Goal: Task Accomplishment & Management: Manage account settings

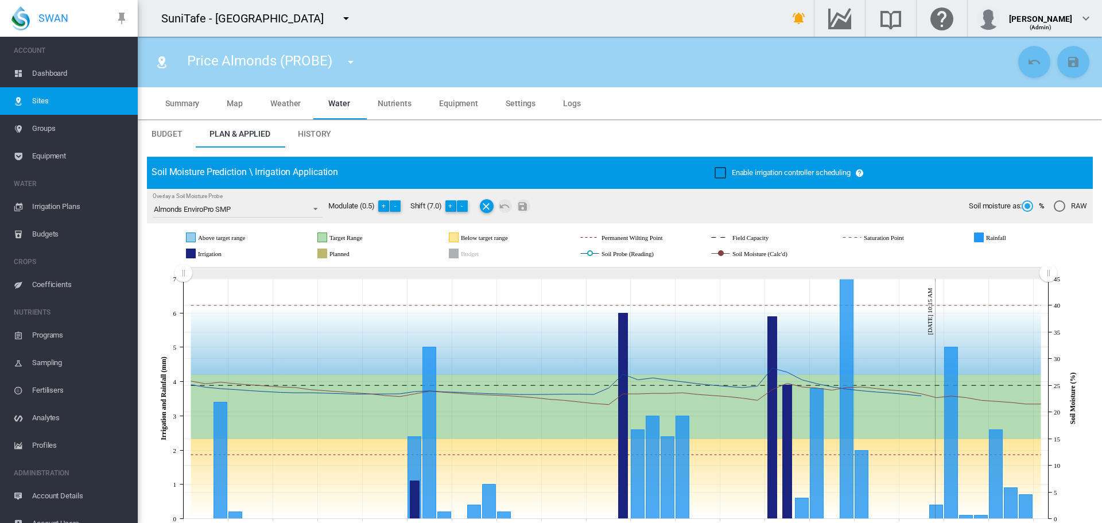
click at [353, 15] on md-icon "icon-menu-down" at bounding box center [346, 18] width 14 height 14
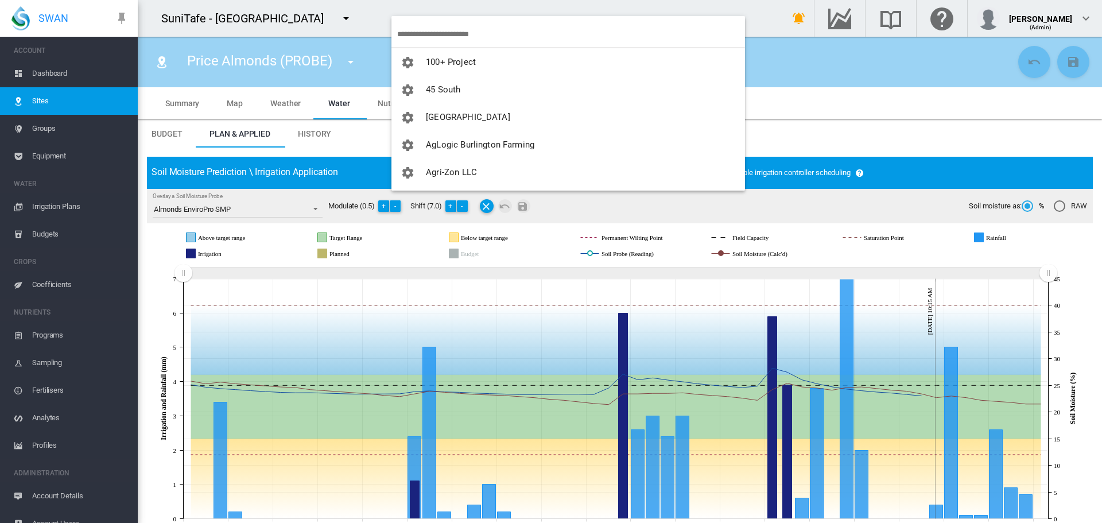
click at [452, 34] on input "search" at bounding box center [571, 34] width 348 height 27
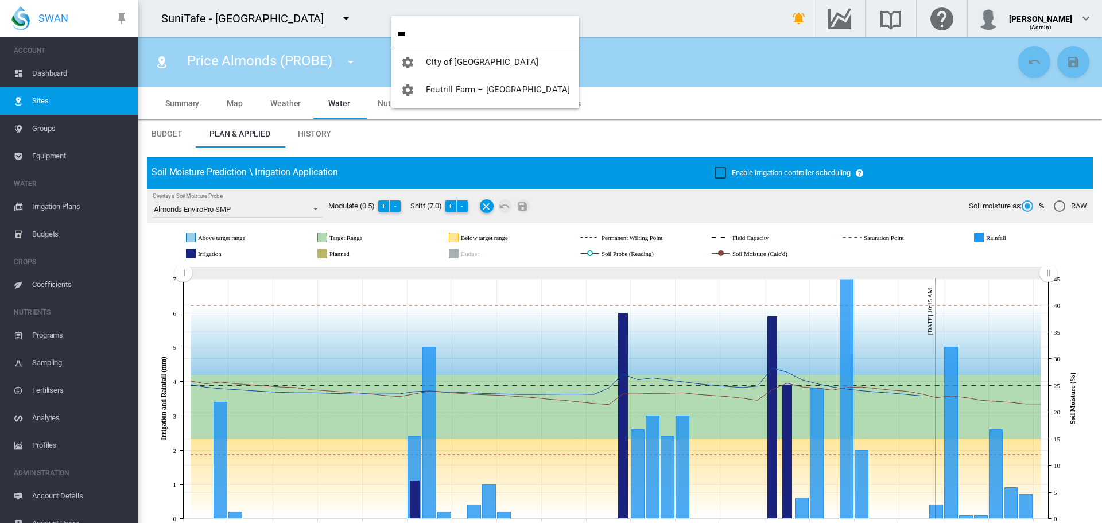
type input "***"
click button "City of [GEOGRAPHIC_DATA]" at bounding box center [485, 62] width 188 height 28
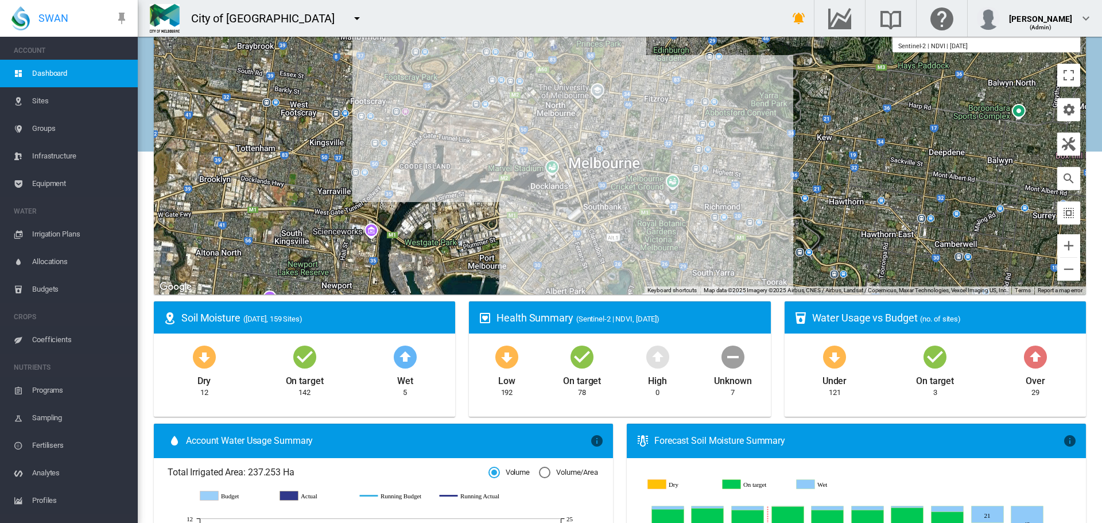
scroll to position [47, 0]
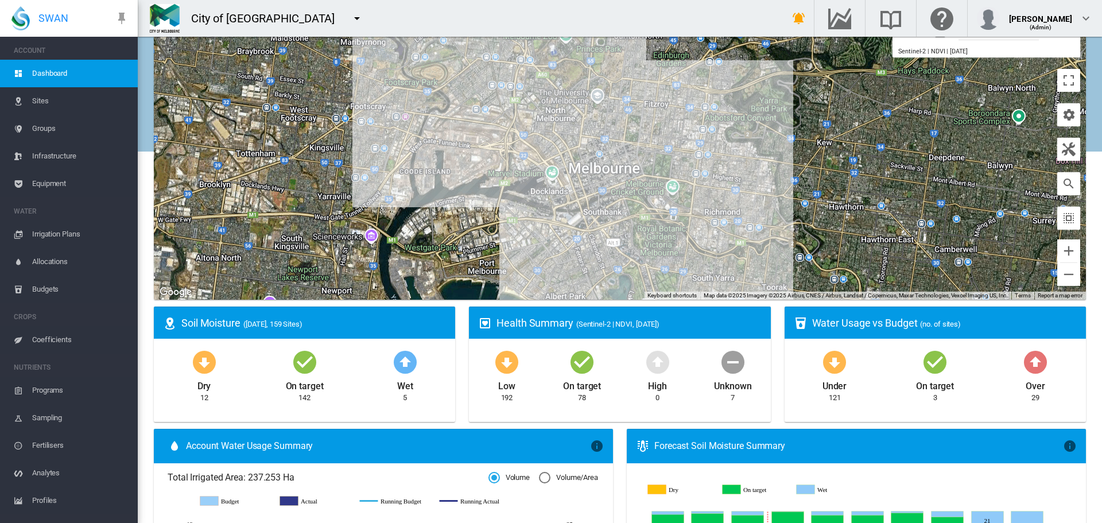
click at [43, 234] on span "Irrigation Plans" at bounding box center [80, 234] width 96 height 28
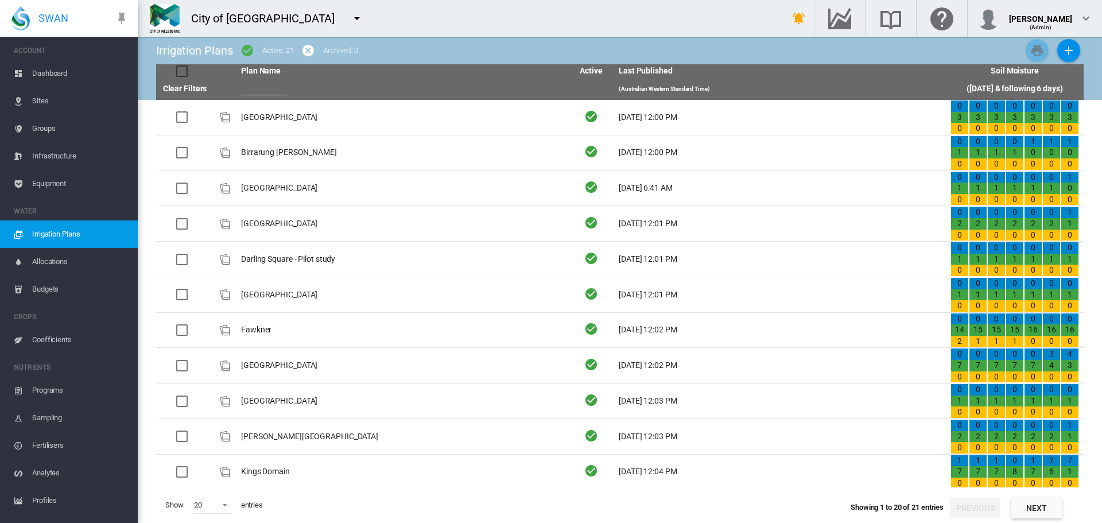
click at [350, 18] on md-icon "icon-menu-down" at bounding box center [357, 18] width 14 height 14
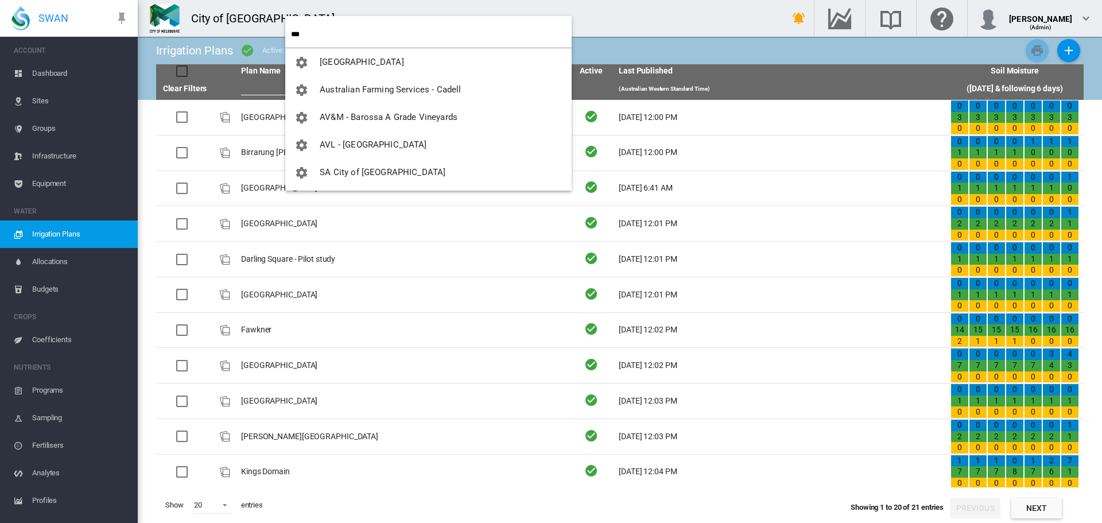
type input "***"
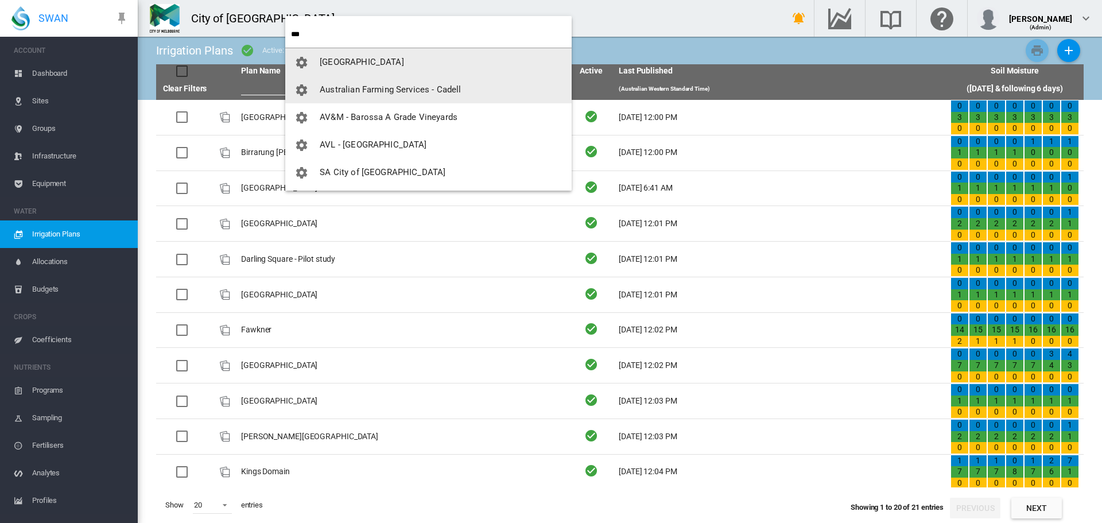
click at [285, 48] on button "[GEOGRAPHIC_DATA]" at bounding box center [428, 62] width 286 height 28
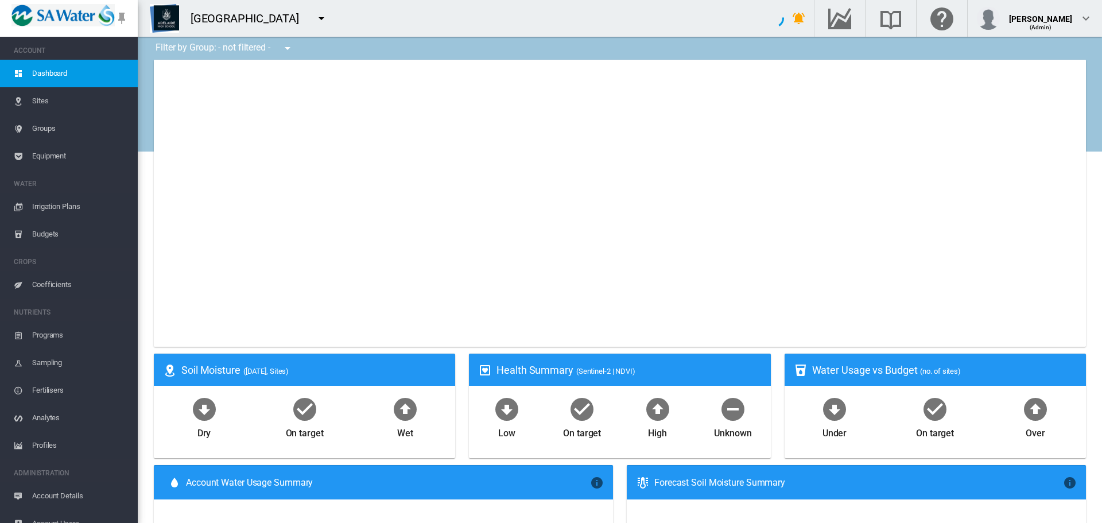
type input "**********"
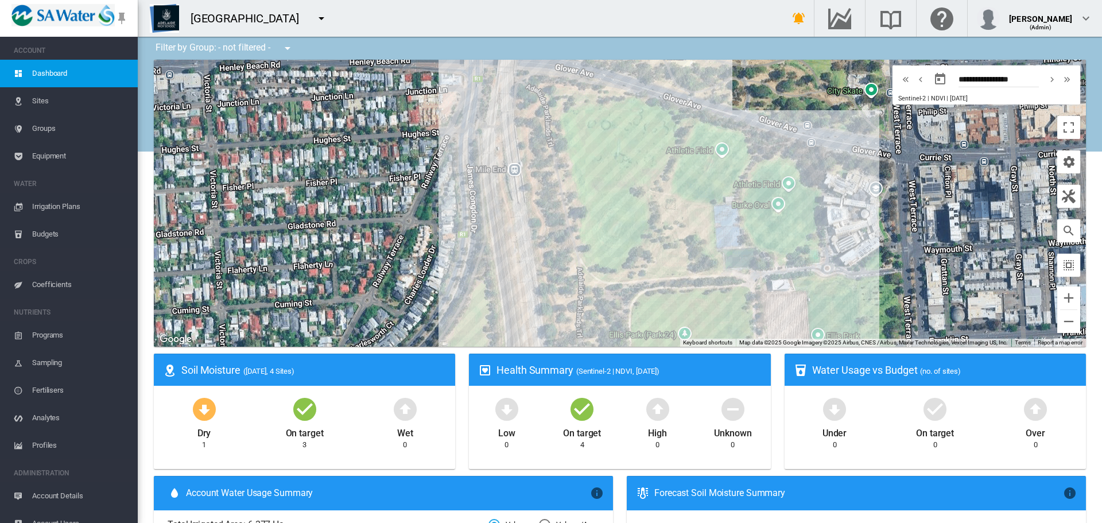
click at [975, 209] on div at bounding box center [620, 203] width 932 height 287
click at [1062, 161] on md-icon "icon-cog" at bounding box center [1069, 162] width 14 height 14
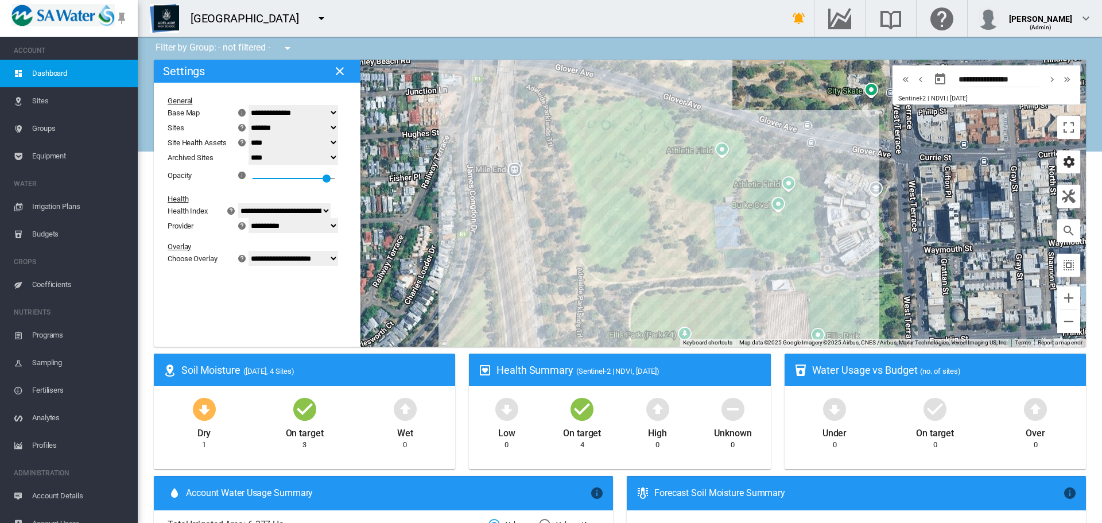
click at [1062, 161] on md-icon "icon-cog" at bounding box center [1069, 162] width 14 height 14
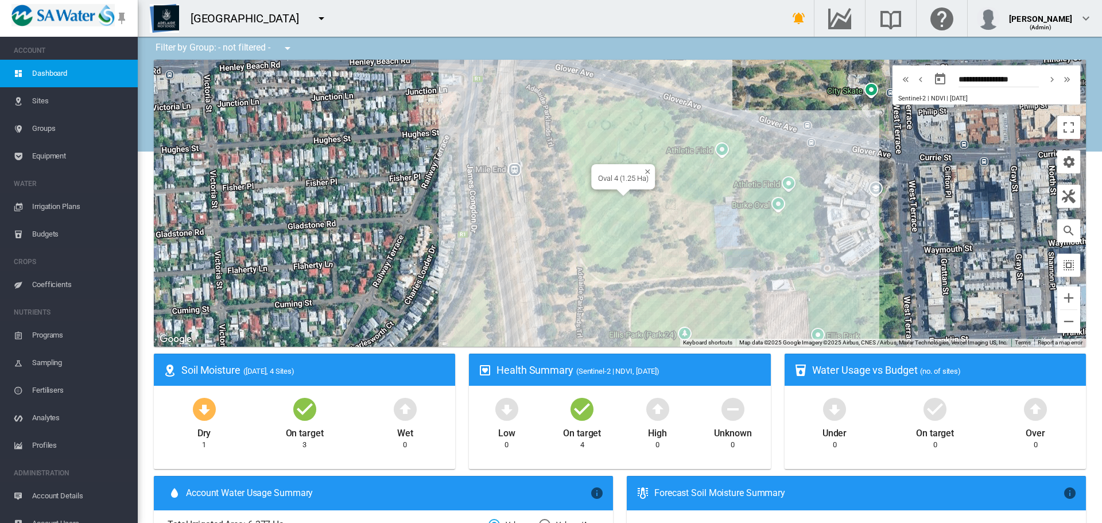
click at [611, 230] on div "Oval 4 (1.25 Ha)" at bounding box center [620, 203] width 932 height 287
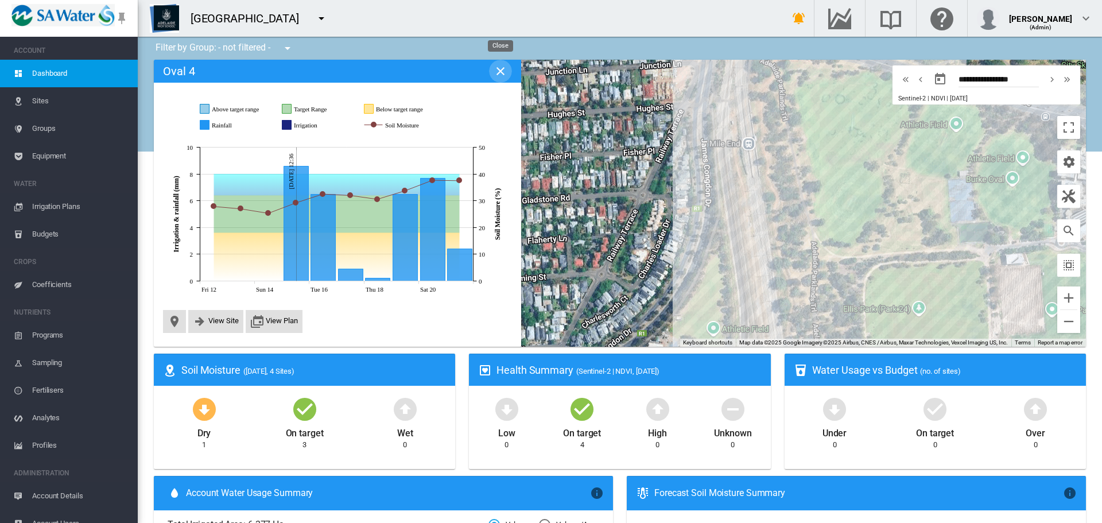
click at [498, 72] on md-icon "icon-close" at bounding box center [501, 71] width 14 height 14
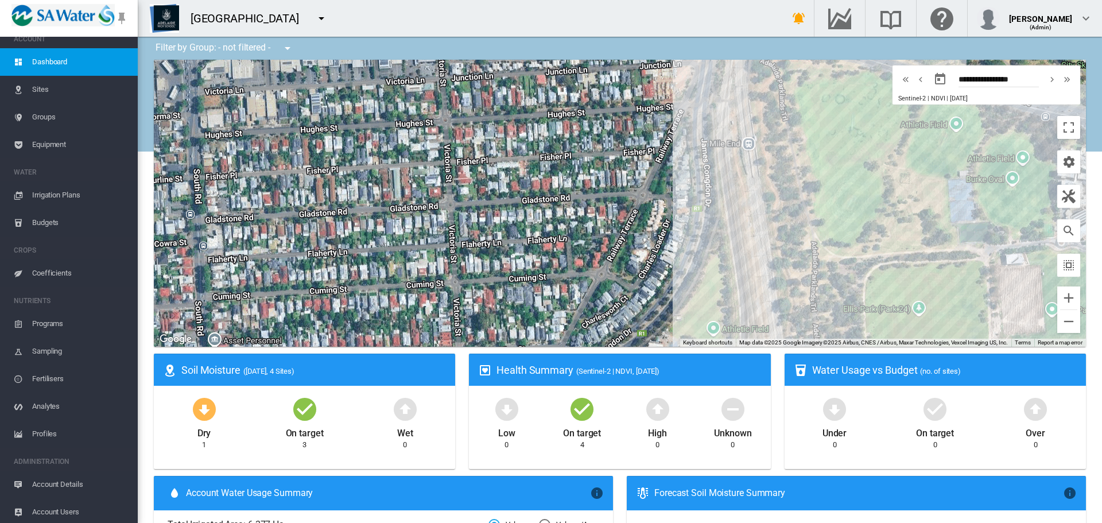
scroll to position [14, 0]
click at [41, 196] on span "Irrigation Plans" at bounding box center [80, 192] width 96 height 28
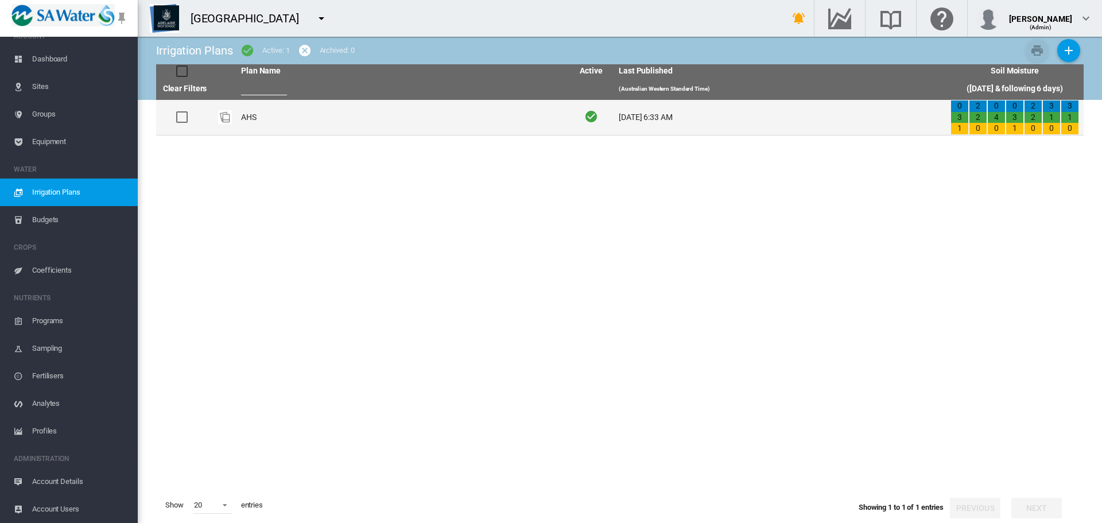
click at [258, 119] on td "AHS" at bounding box center [402, 117] width 332 height 35
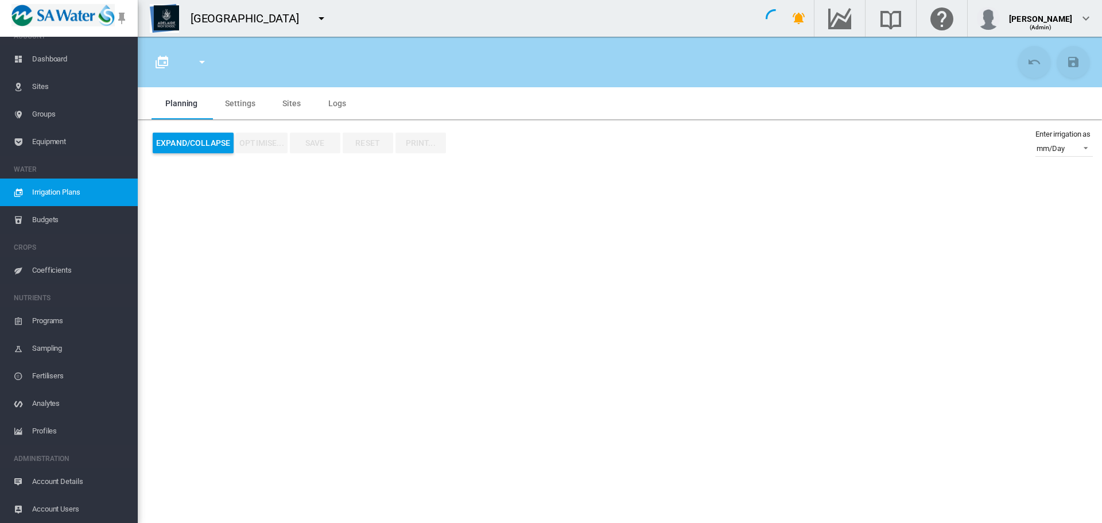
type input "***"
type input "*"
type input "****"
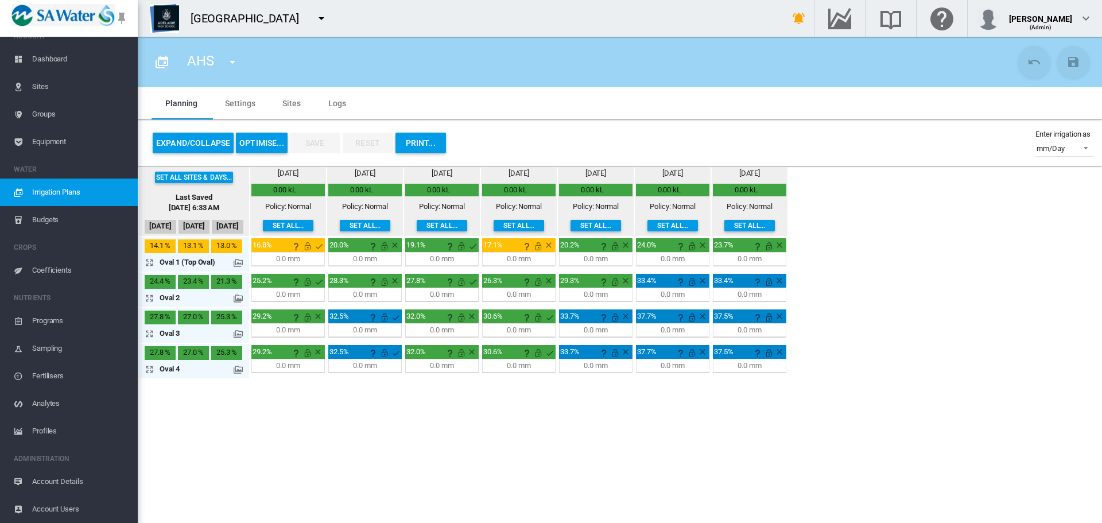
click at [242, 265] on md-icon at bounding box center [238, 262] width 9 height 9
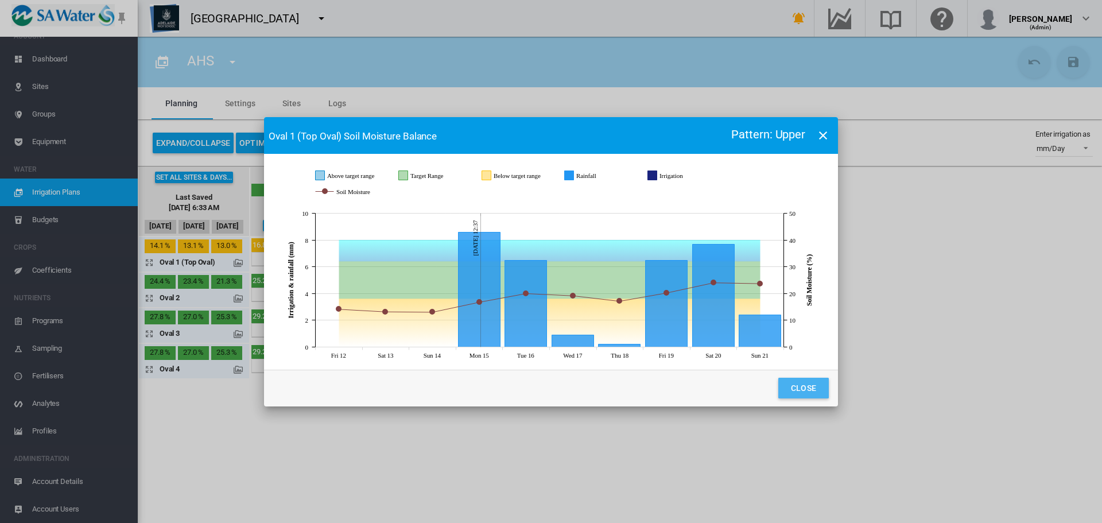
click at [802, 398] on button "Close" at bounding box center [803, 388] width 51 height 21
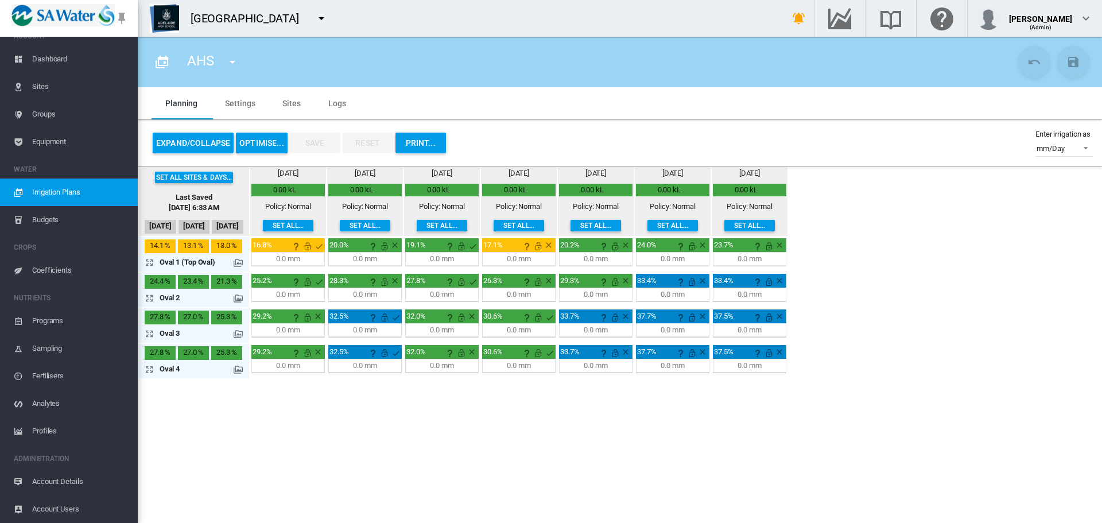
click at [34, 87] on span "Sites" at bounding box center [80, 87] width 96 height 28
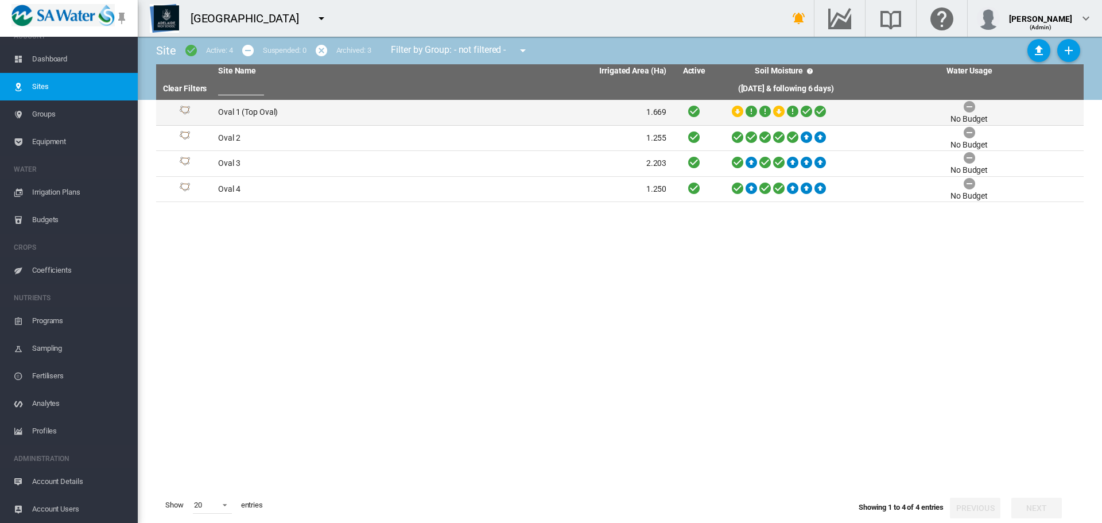
click at [243, 114] on td "Oval 1 (Top Oval)" at bounding box center [327, 112] width 229 height 25
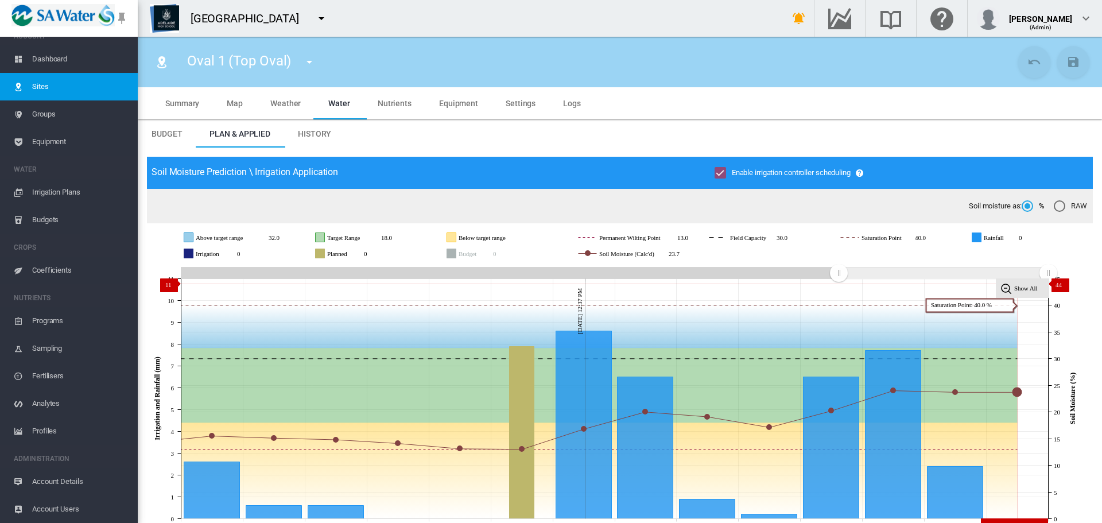
click at [1027, 283] on rect at bounding box center [1022, 288] width 53 height 19
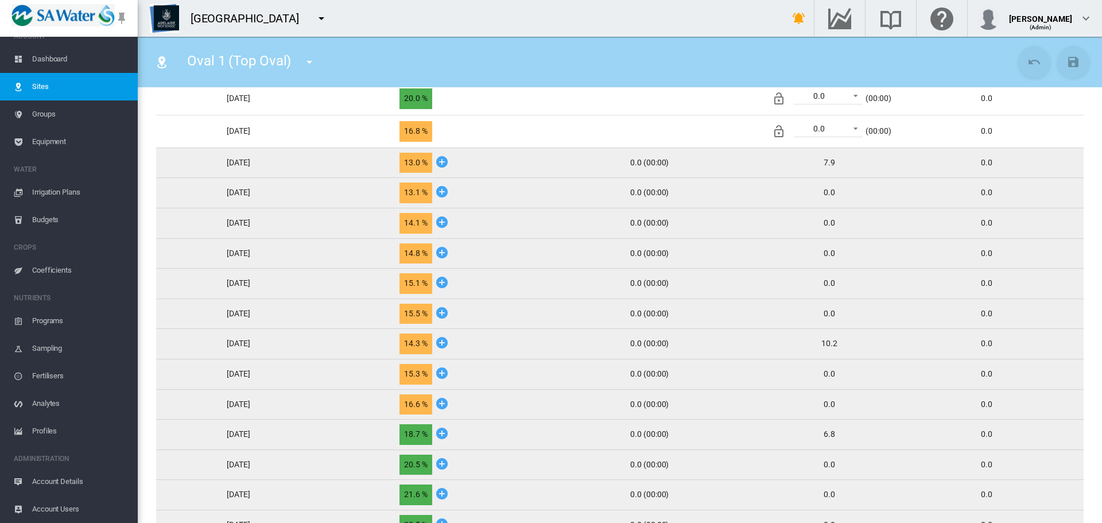
scroll to position [765, 0]
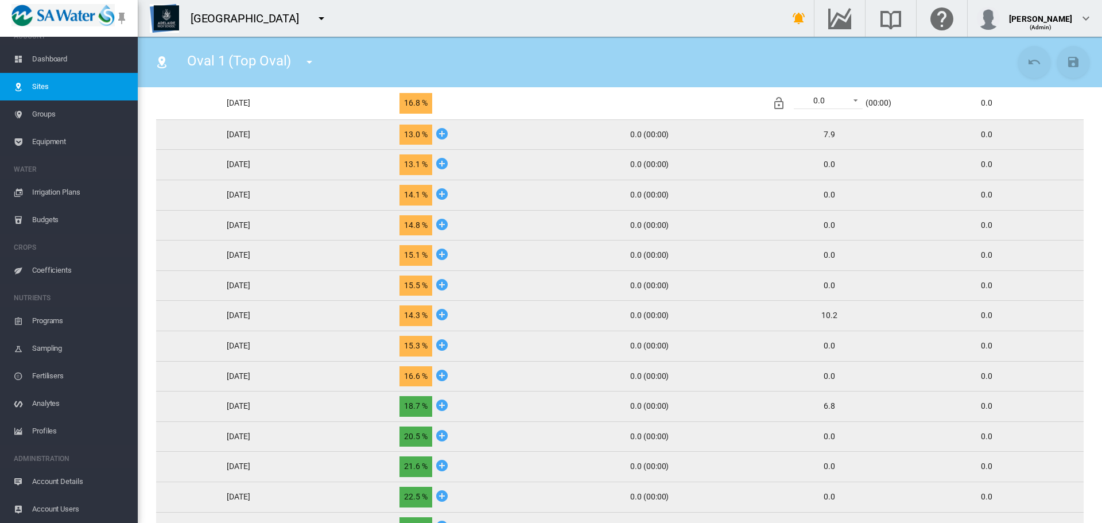
click at [449, 372] on icon at bounding box center [442, 375] width 14 height 14
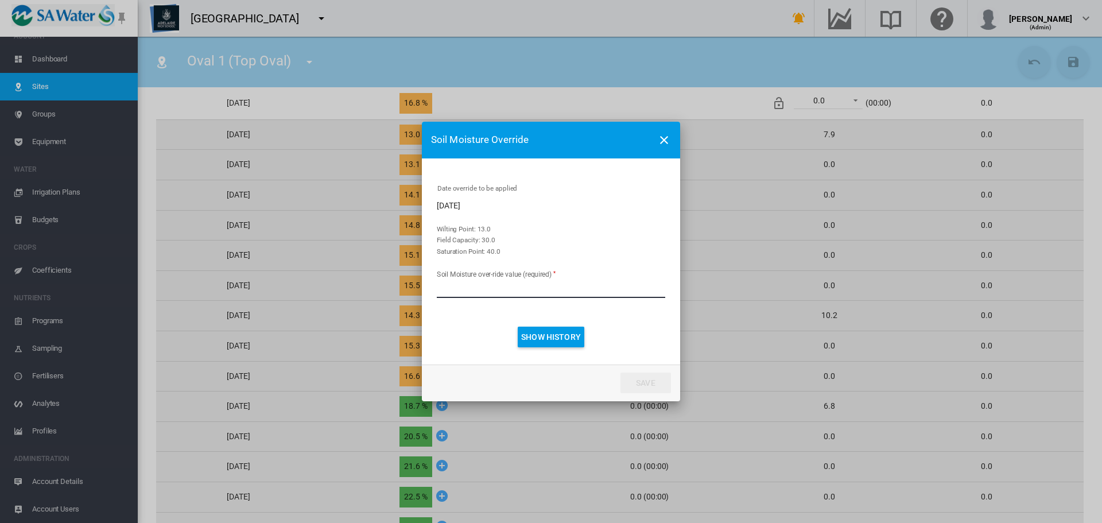
drag, startPoint x: 459, startPoint y: 296, endPoint x: 346, endPoint y: 263, distance: 117.1
click at [346, 263] on div "Soil Moisture Override Date override to be applied [DATE] Wilting Point: 13.0 F…" at bounding box center [551, 261] width 1102 height 523
click at [664, 137] on md-icon "icon-close" at bounding box center [664, 140] width 14 height 14
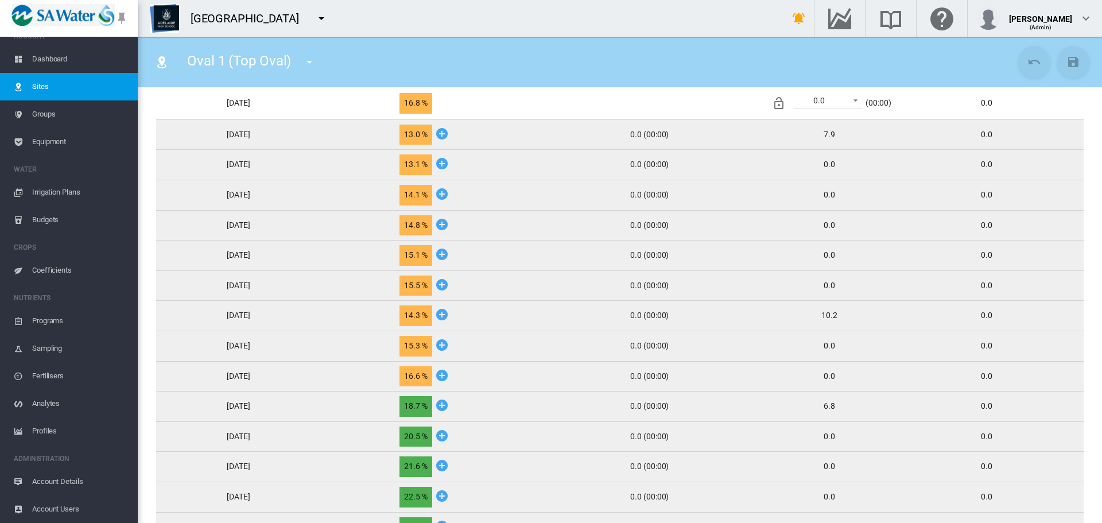
click at [449, 310] on icon at bounding box center [442, 314] width 14 height 14
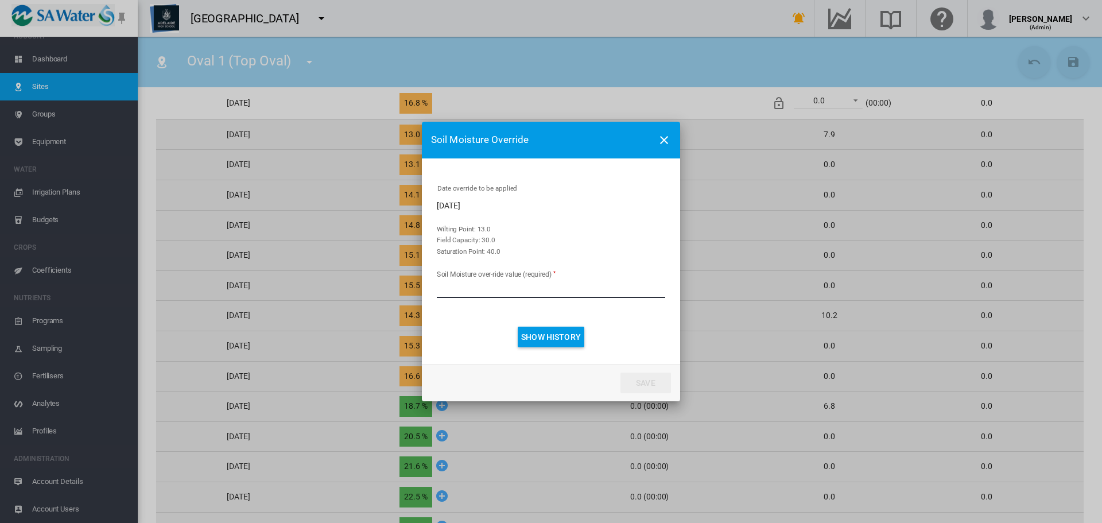
drag, startPoint x: 478, startPoint y: 288, endPoint x: 261, endPoint y: 288, distance: 216.9
click at [261, 288] on div "Soil Moisture Override Date override to be applied [DATE] Wilting Point: 13.0 F…" at bounding box center [551, 261] width 1102 height 523
type input "**"
click at [661, 375] on button "Save" at bounding box center [645, 382] width 51 height 21
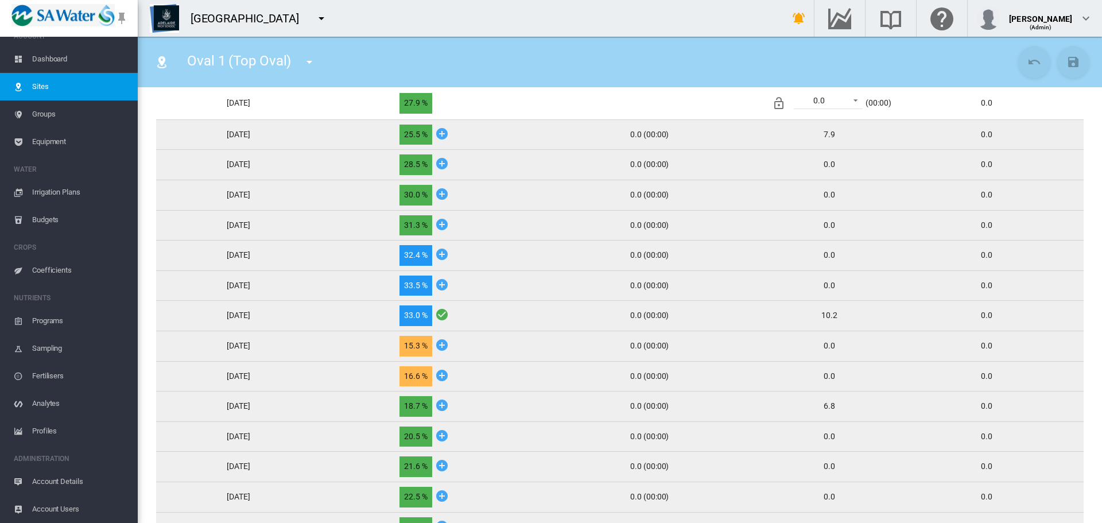
click at [449, 313] on icon at bounding box center [442, 314] width 14 height 14
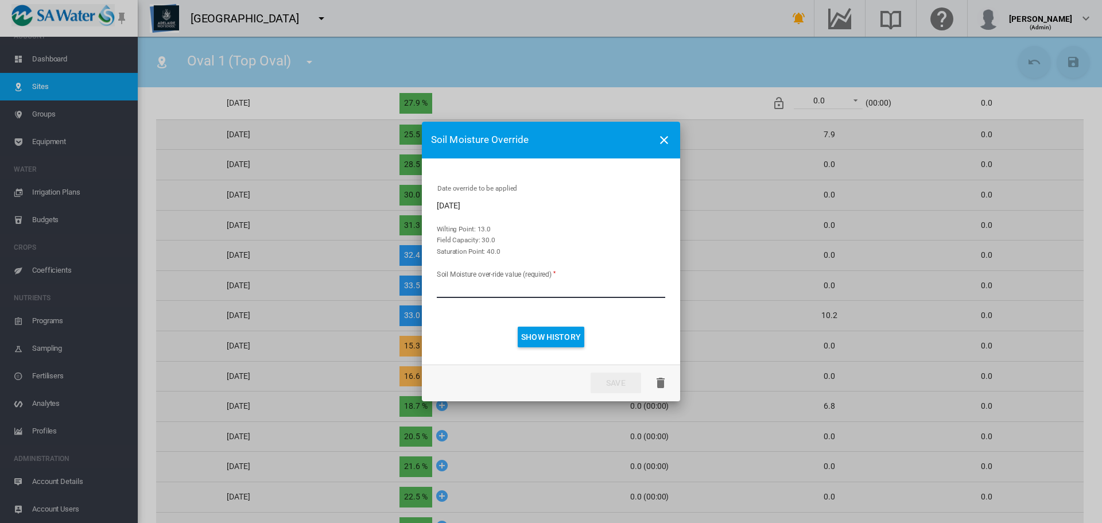
click at [665, 379] on md-icon "icon-delete" at bounding box center [661, 383] width 14 height 14
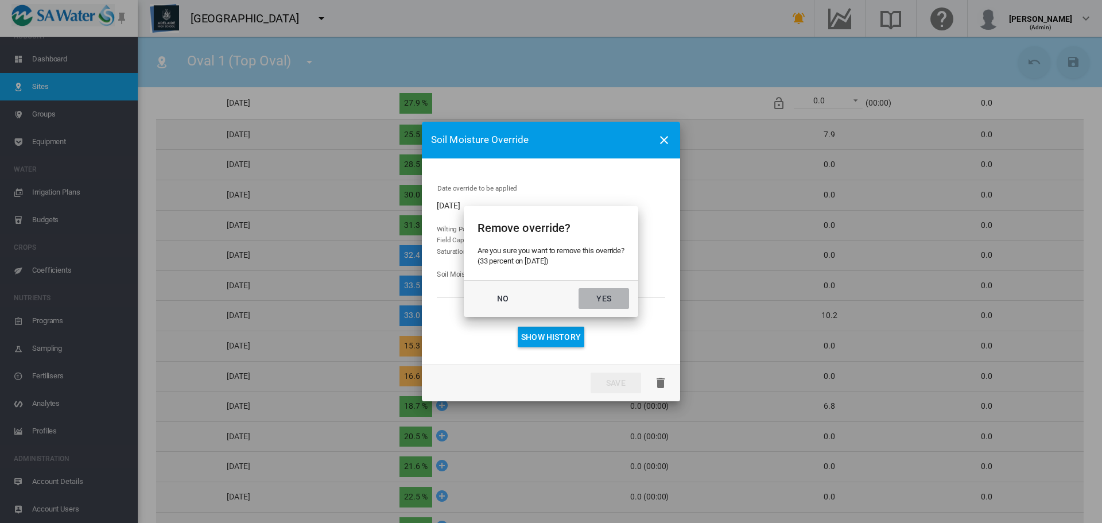
click at [595, 295] on button "Yes" at bounding box center [603, 298] width 51 height 21
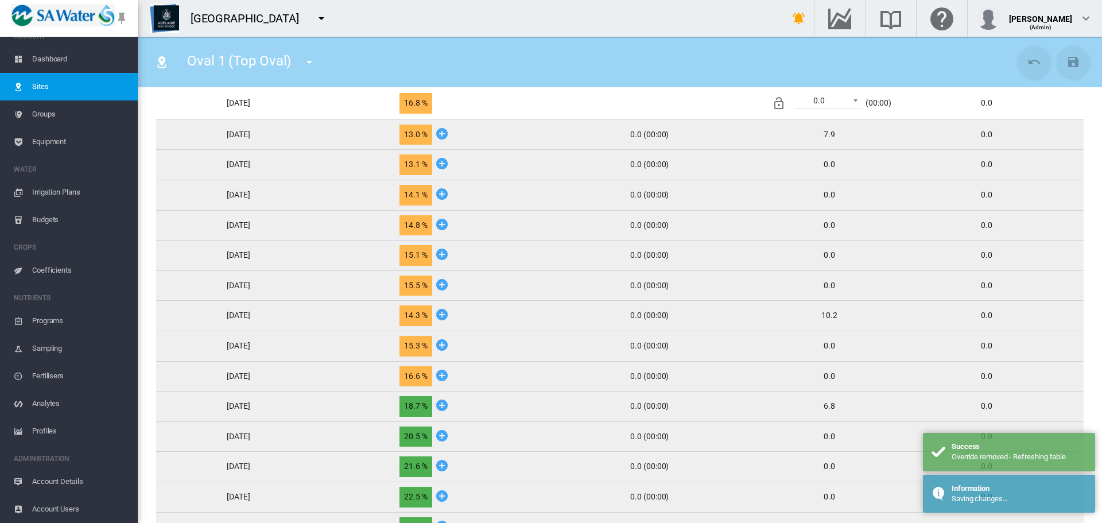
click at [449, 374] on icon at bounding box center [442, 375] width 14 height 14
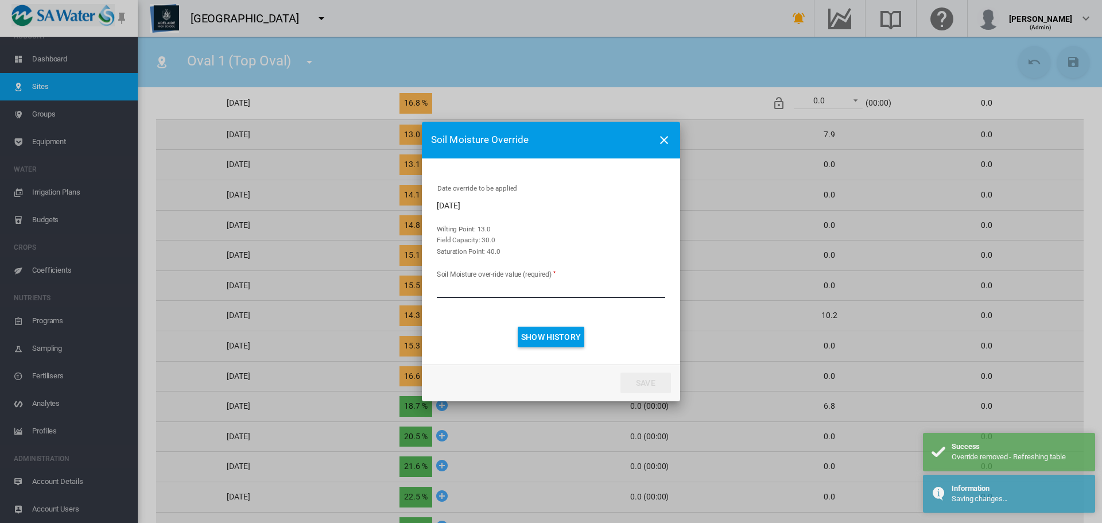
drag, startPoint x: 452, startPoint y: 299, endPoint x: 362, endPoint y: 272, distance: 94.6
click at [362, 272] on div "Soil Moisture Override Date override to be applied [DATE] Wilting Point: 13.0 F…" at bounding box center [551, 261] width 1102 height 523
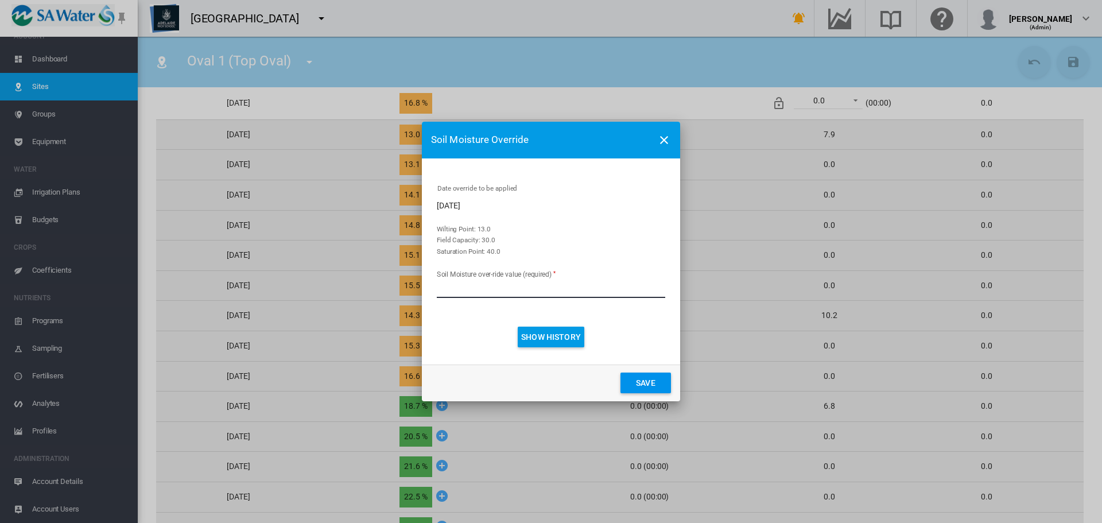
type input "**"
click at [647, 383] on button "Save" at bounding box center [645, 382] width 51 height 21
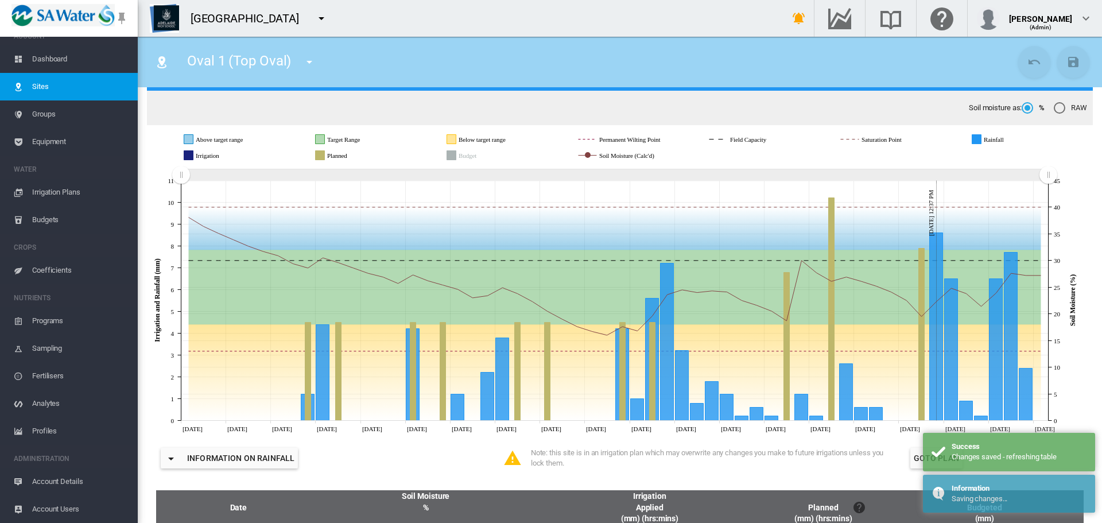
scroll to position [96, 0]
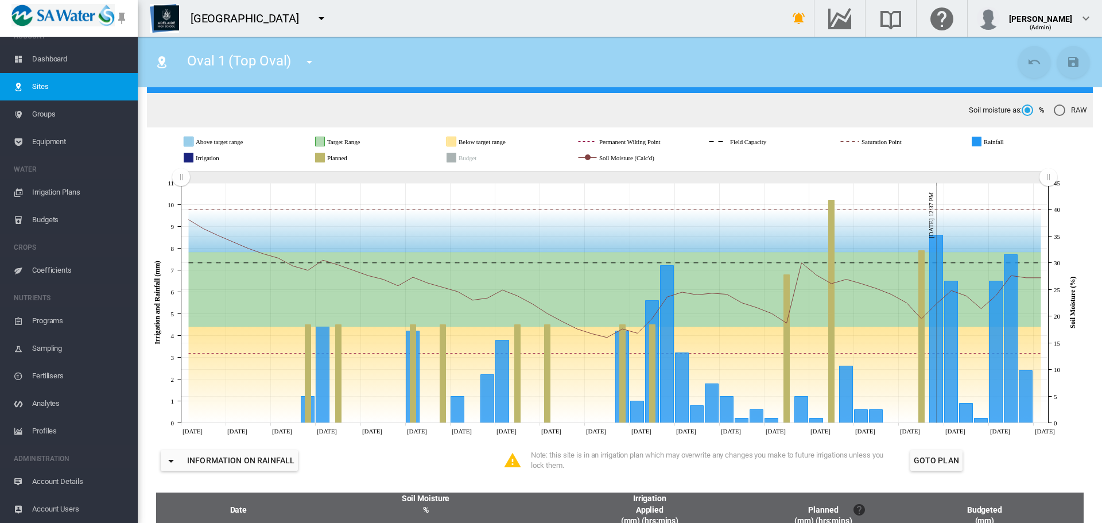
click at [40, 190] on span "Irrigation Plans" at bounding box center [80, 192] width 96 height 28
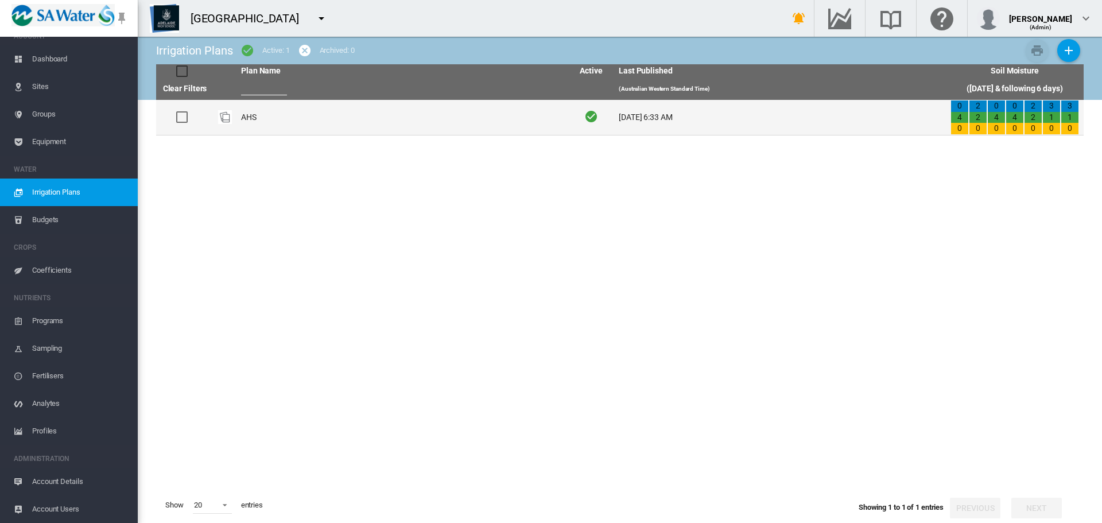
click at [246, 110] on td "AHS" at bounding box center [402, 117] width 332 height 35
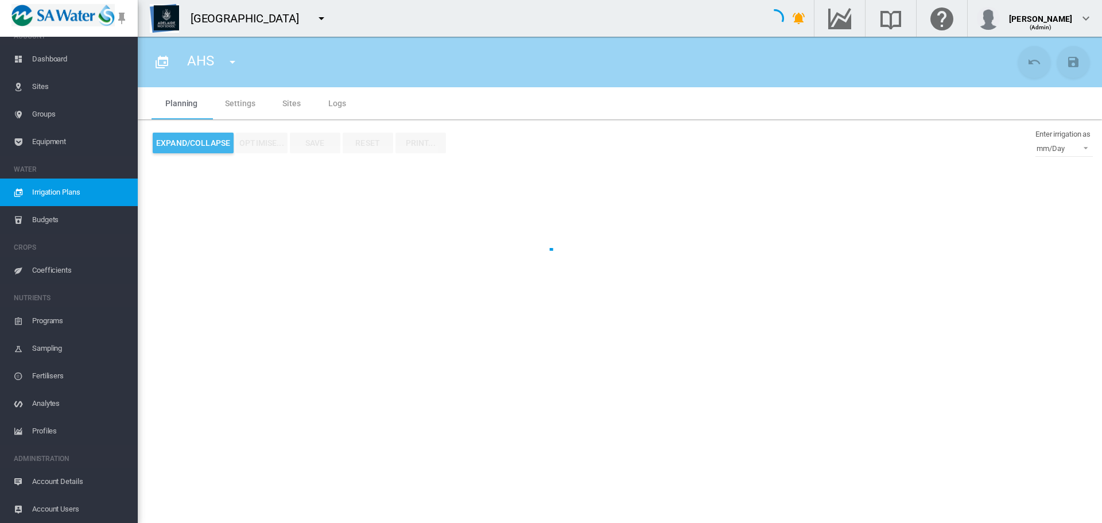
type input "***"
type input "*"
type input "****"
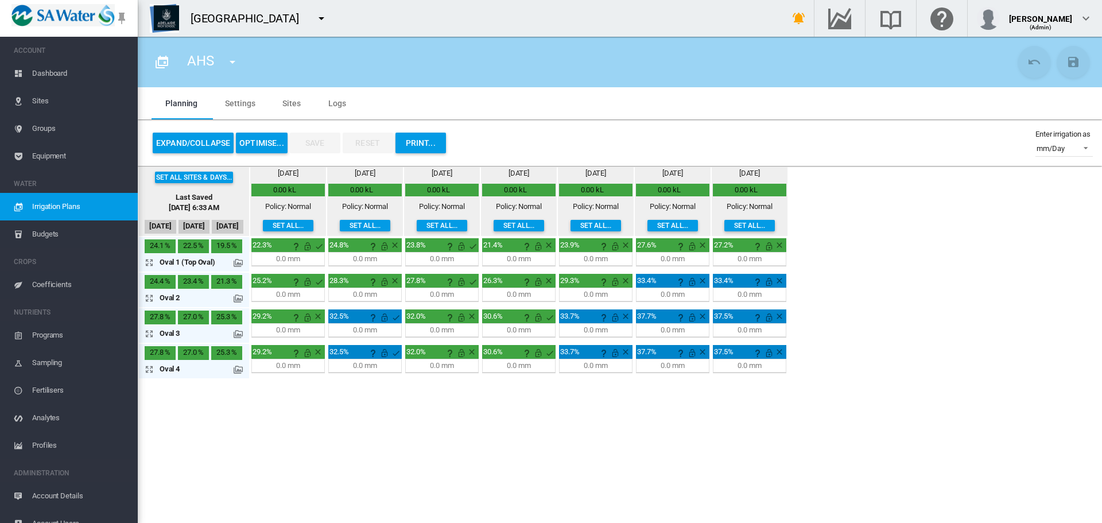
scroll to position [14, 0]
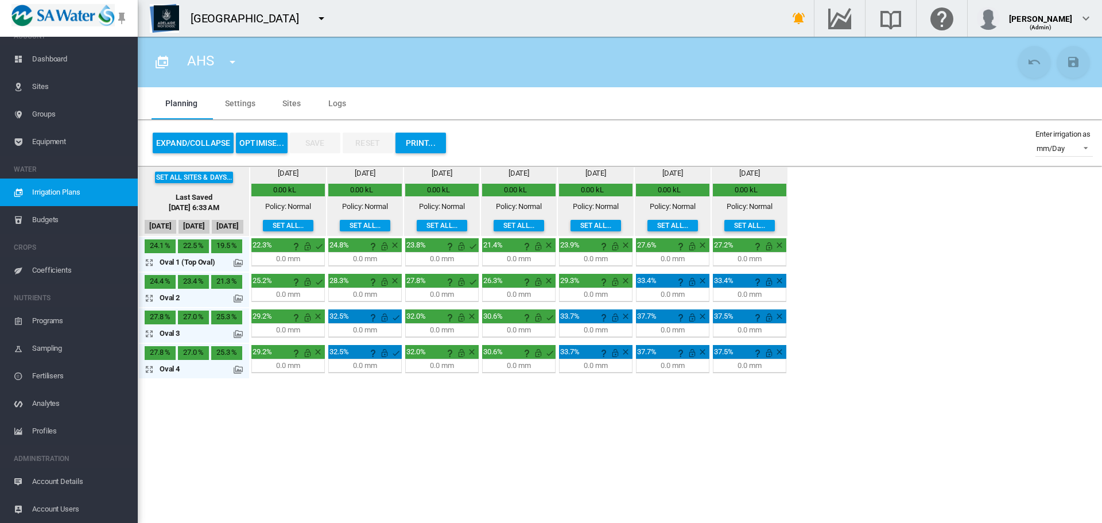
click at [316, 20] on md-icon "icon-menu-down" at bounding box center [321, 18] width 14 height 14
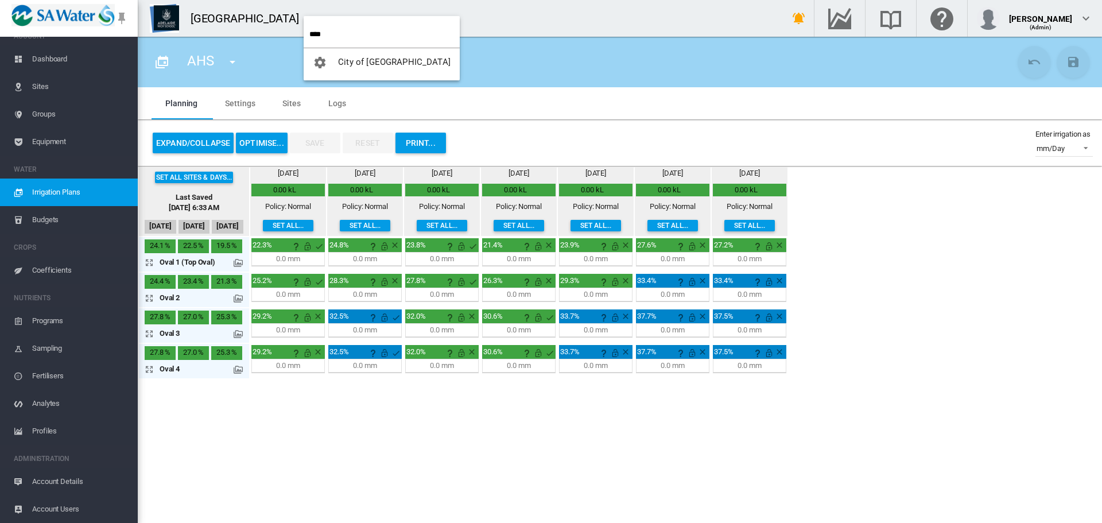
type input "****"
click button "City of [GEOGRAPHIC_DATA]" at bounding box center [382, 62] width 156 height 28
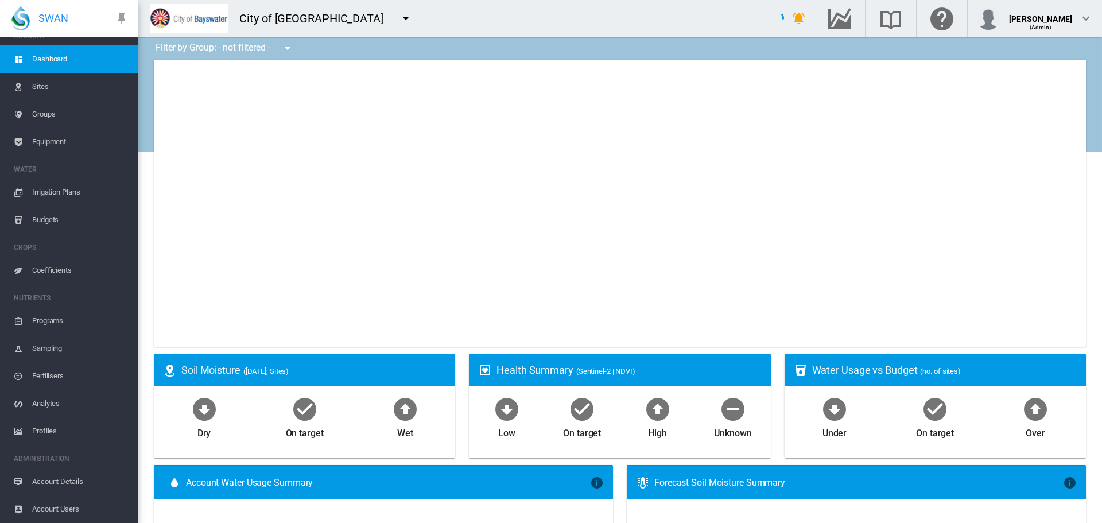
type input "**********"
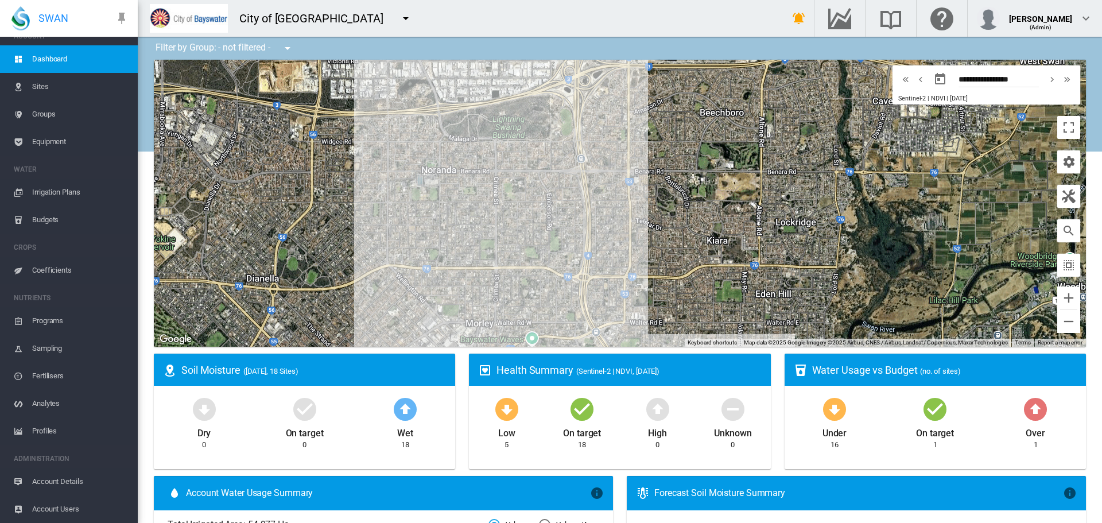
scroll to position [96, 0]
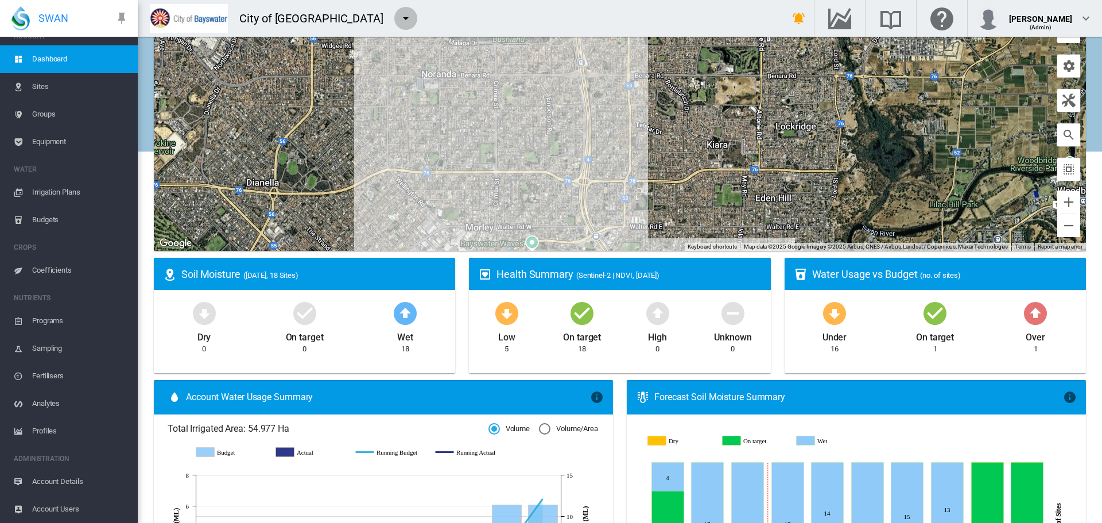
click at [399, 20] on md-icon "icon-menu-down" at bounding box center [406, 18] width 14 height 14
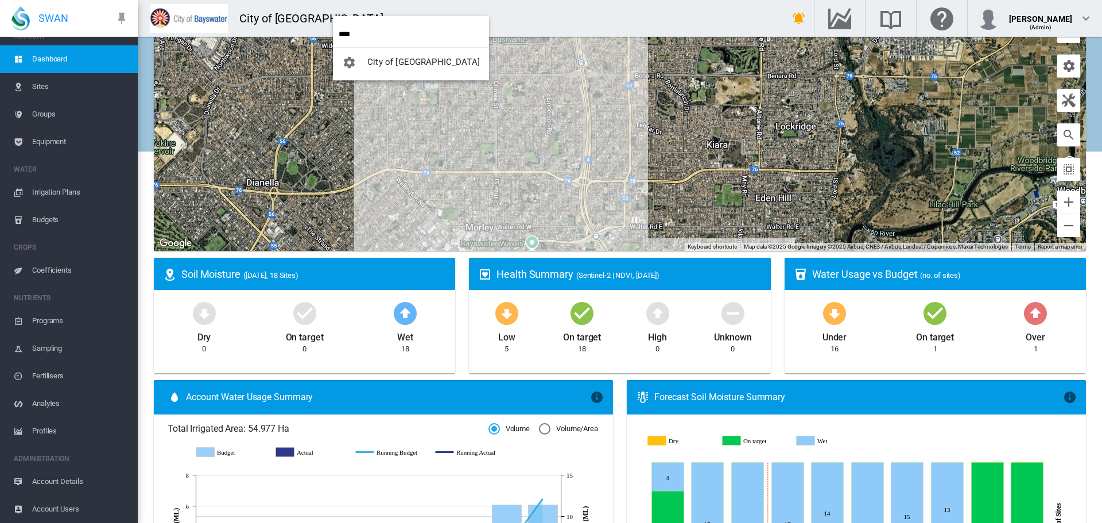
type input "****"
click at [390, 60] on span "City of [GEOGRAPHIC_DATA]" at bounding box center [423, 62] width 112 height 10
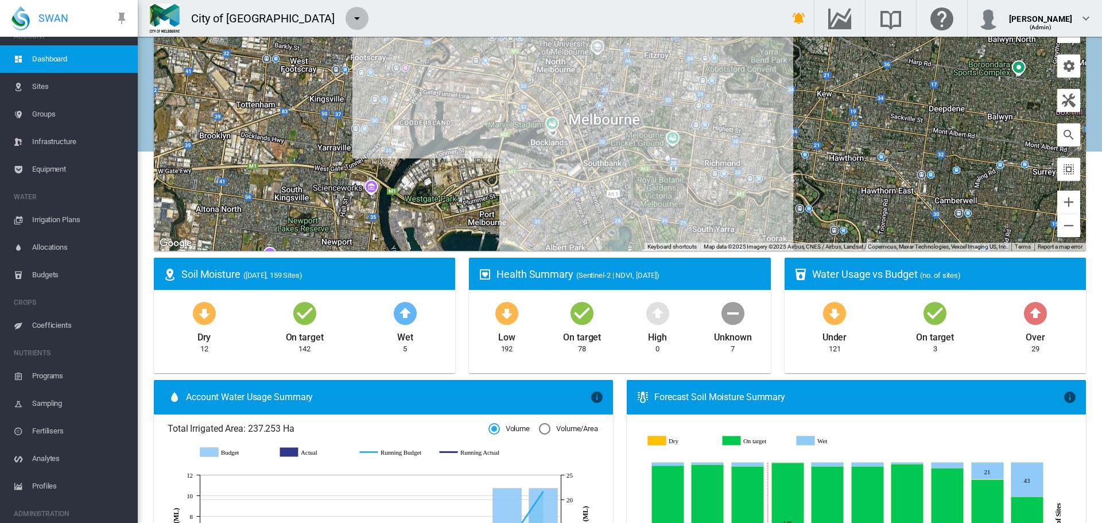
click at [350, 19] on md-icon "icon-menu-down" at bounding box center [357, 18] width 14 height 14
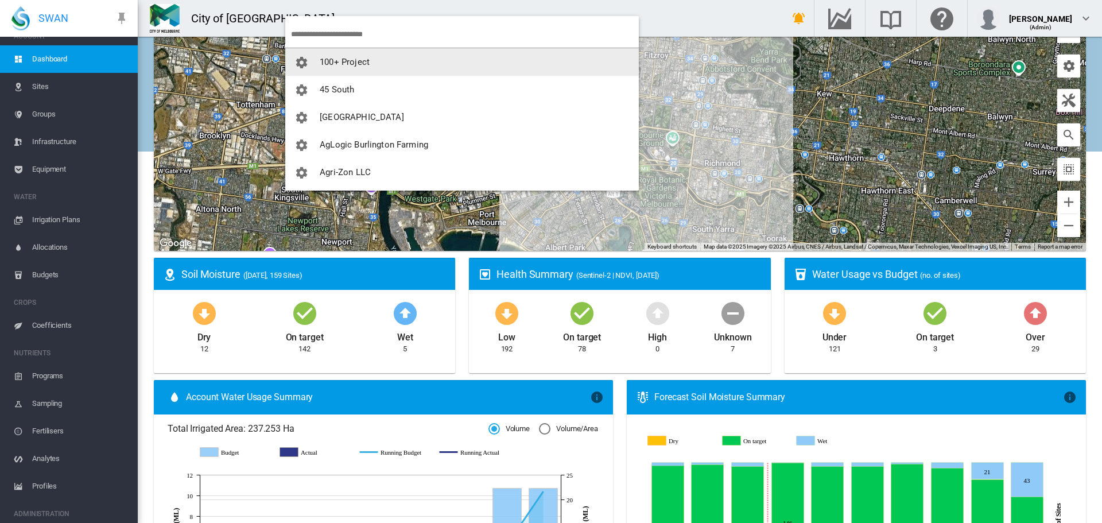
click at [573, 15] on md-backdrop at bounding box center [551, 261] width 1102 height 523
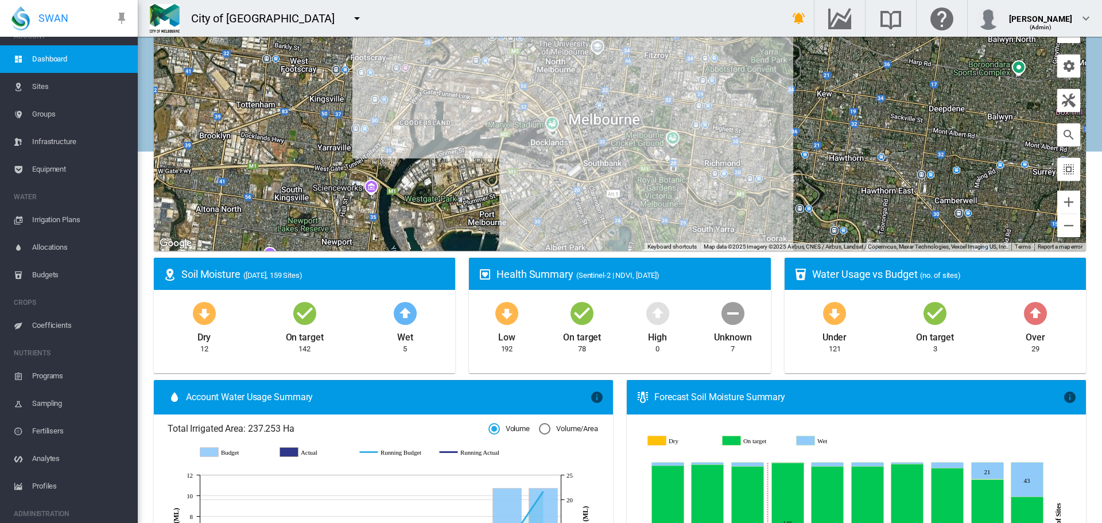
click at [37, 110] on span "Groups" at bounding box center [80, 114] width 96 height 28
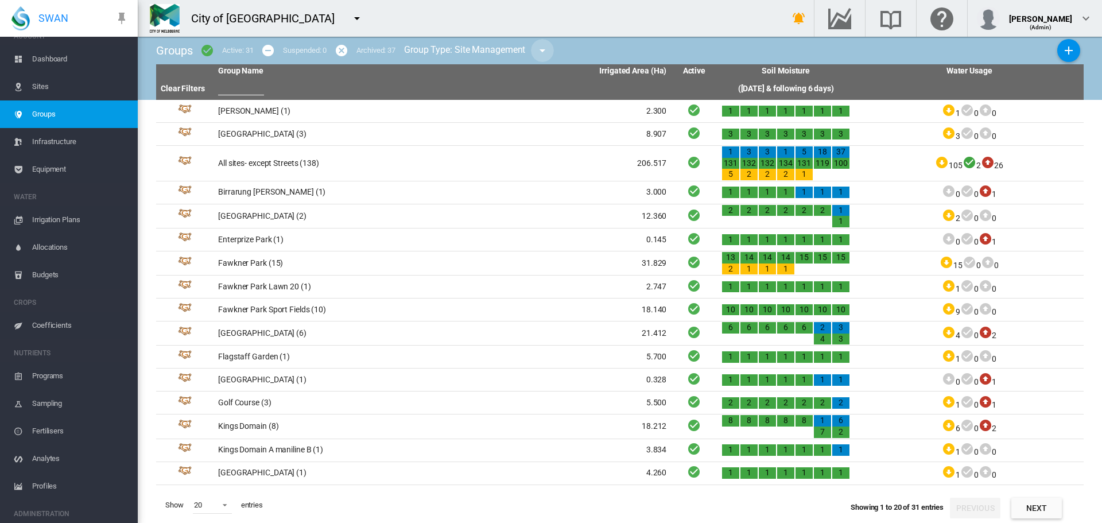
click at [549, 49] on md-icon "icon-menu-down" at bounding box center [542, 51] width 14 height 14
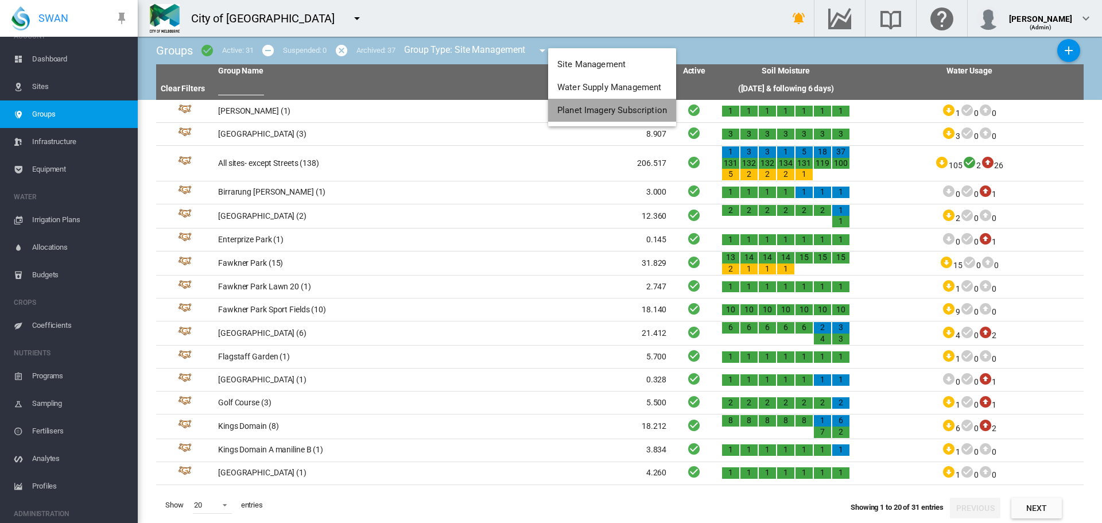
click at [573, 105] on span "Planet Imagery Subscription" at bounding box center [612, 110] width 110 height 10
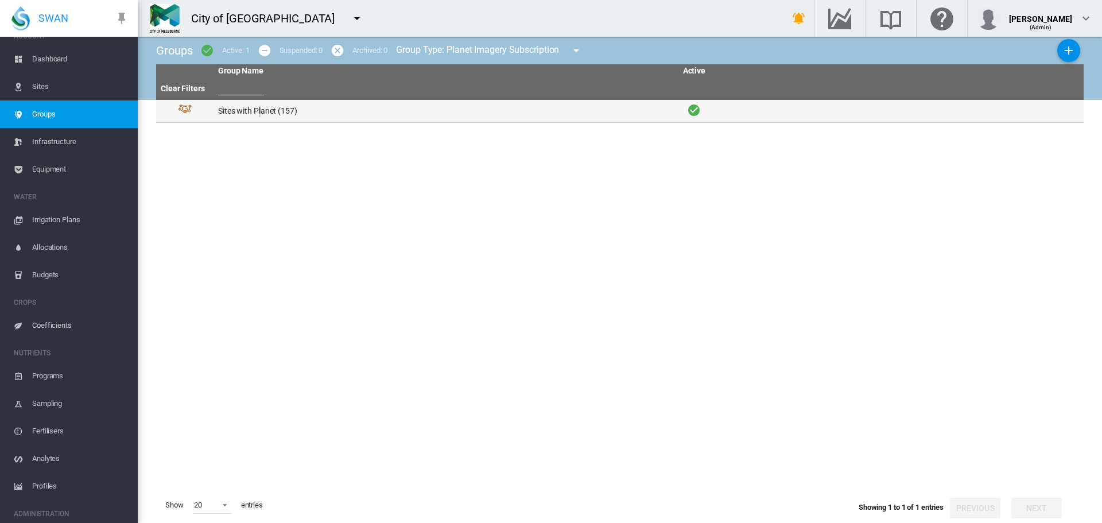
click at [258, 110] on td "Sites with Planet (157)" at bounding box center [327, 111] width 229 height 22
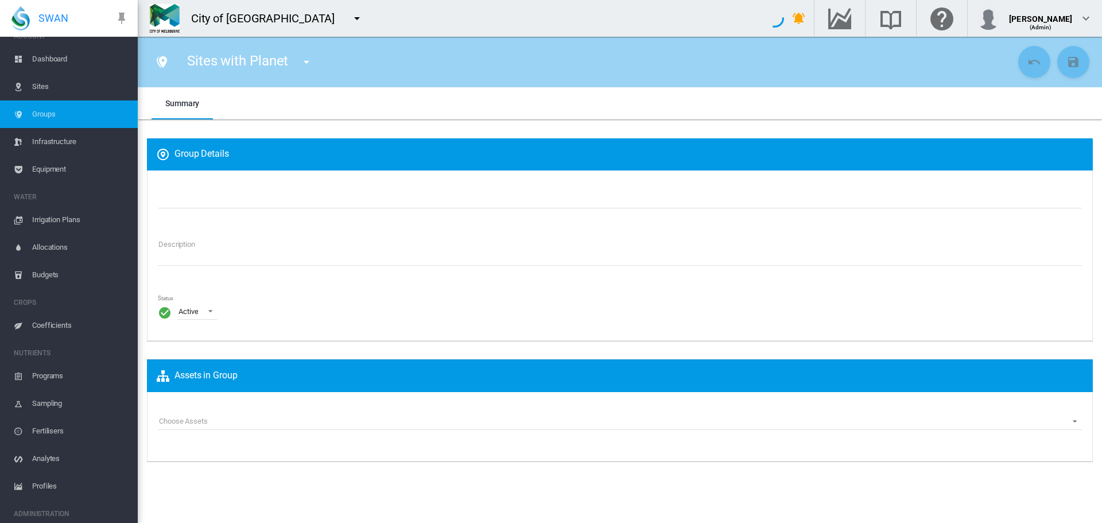
type input "**********"
